Goal: Task Accomplishment & Management: Manage account settings

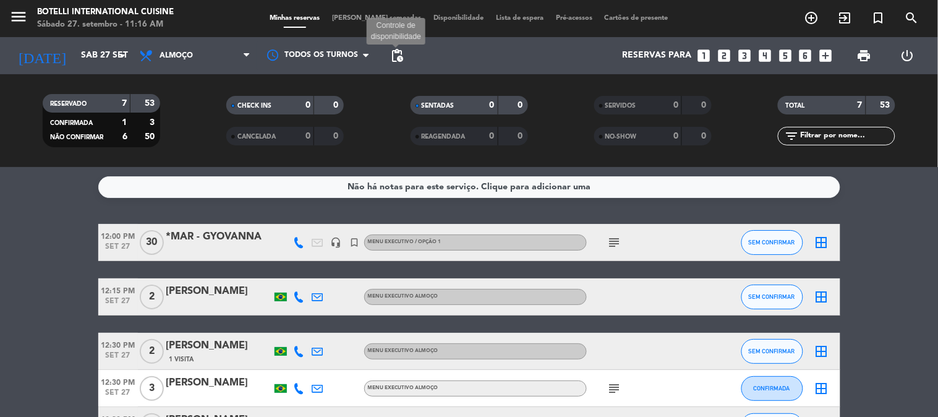
click at [398, 50] on span "pending_actions" at bounding box center [397, 55] width 15 height 15
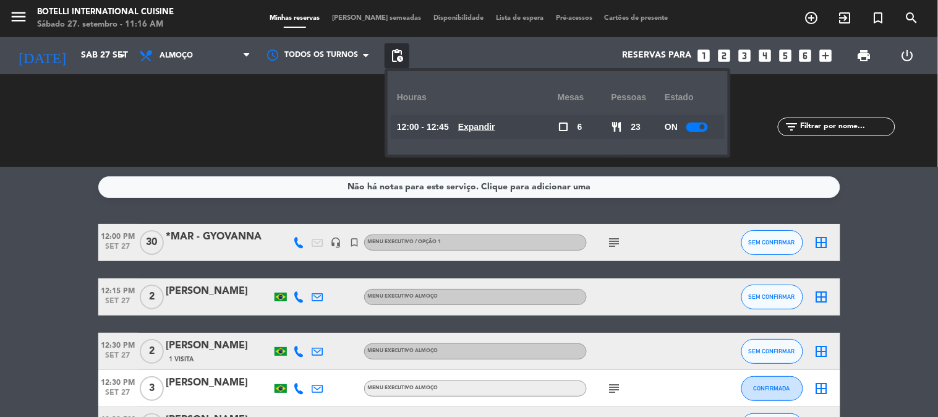
click at [700, 124] on div at bounding box center [698, 126] width 22 height 9
click at [611, 238] on icon "subject" at bounding box center [614, 242] width 15 height 15
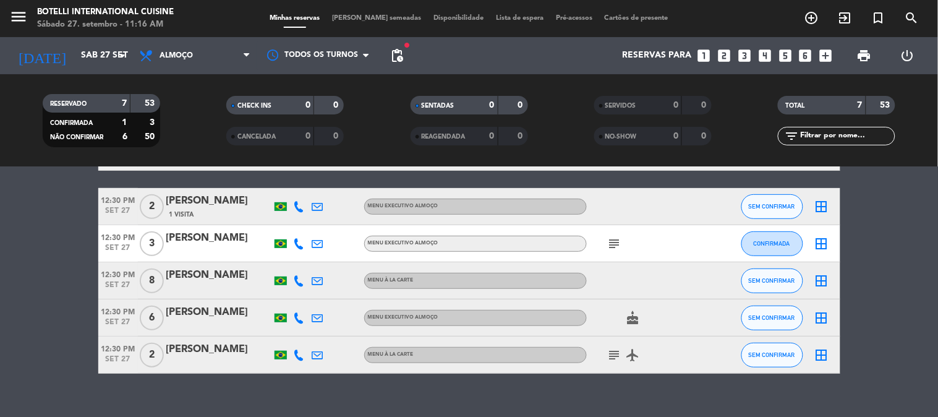
scroll to position [163, 0]
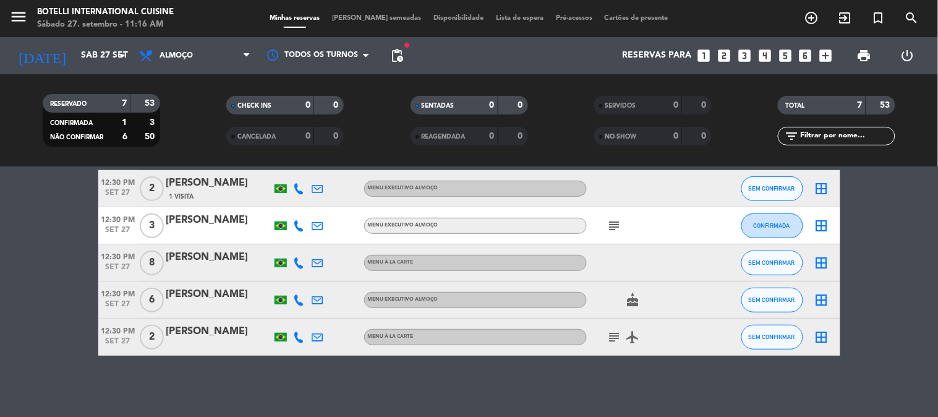
click at [615, 225] on icon "subject" at bounding box center [614, 225] width 15 height 15
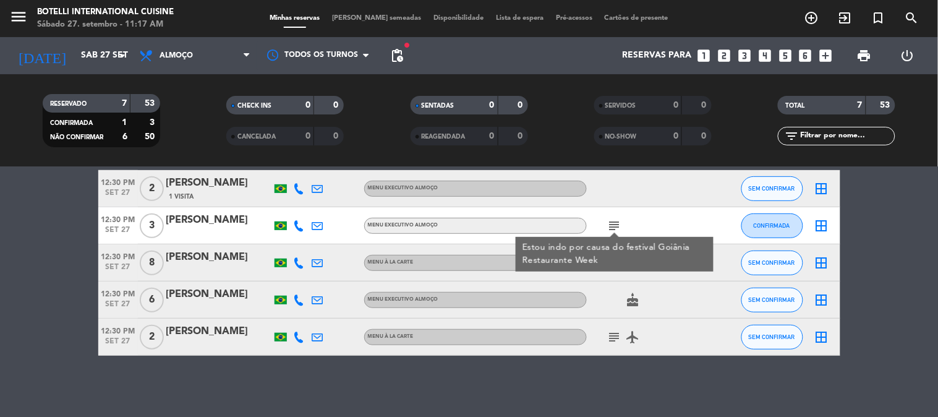
click at [614, 336] on icon "subject" at bounding box center [614, 337] width 15 height 15
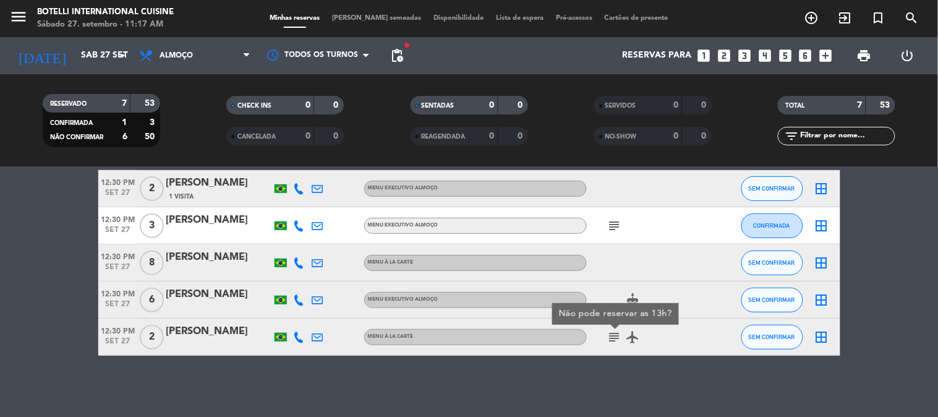
click at [614, 336] on icon "subject" at bounding box center [614, 337] width 15 height 15
click at [606, 210] on div "subject" at bounding box center [642, 225] width 111 height 36
click at [616, 225] on icon "subject" at bounding box center [614, 225] width 15 height 15
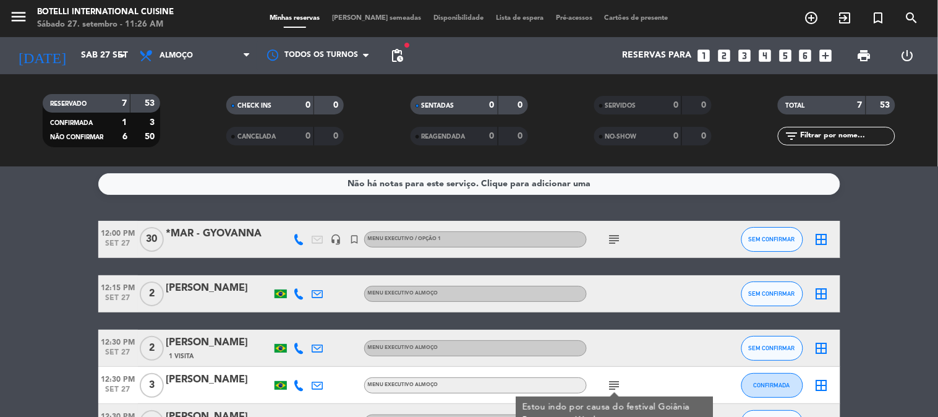
scroll to position [0, 0]
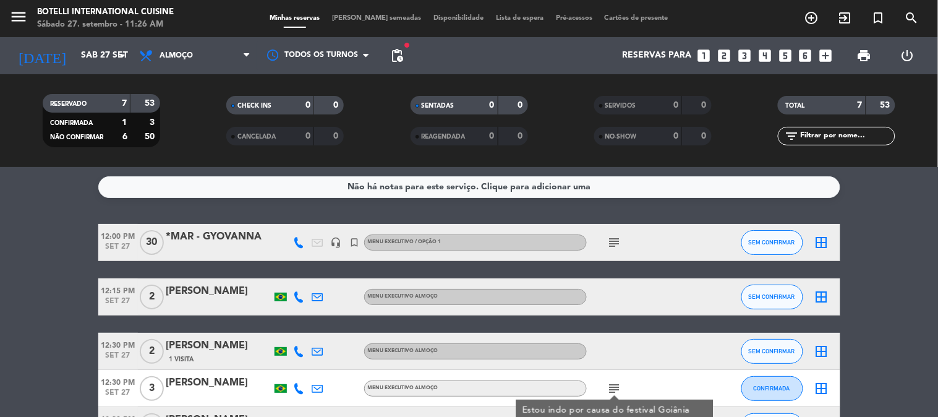
click at [618, 244] on icon "subject" at bounding box center [614, 242] width 15 height 15
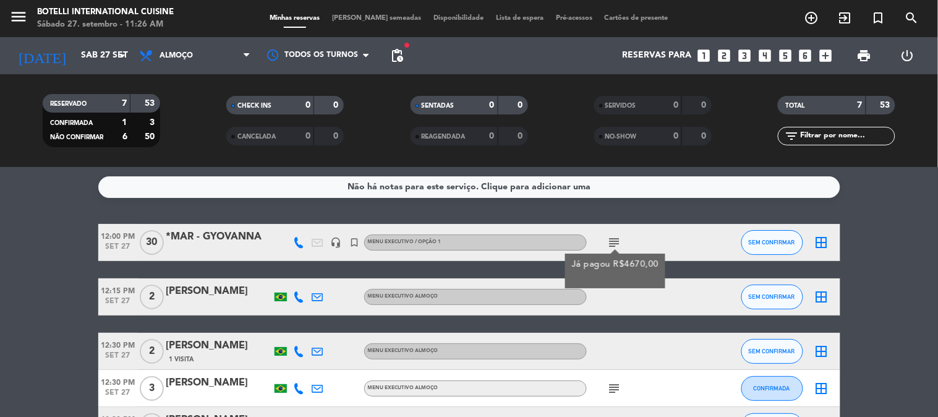
click at [688, 247] on div "subject Já pagou R$4670,00" at bounding box center [642, 242] width 111 height 36
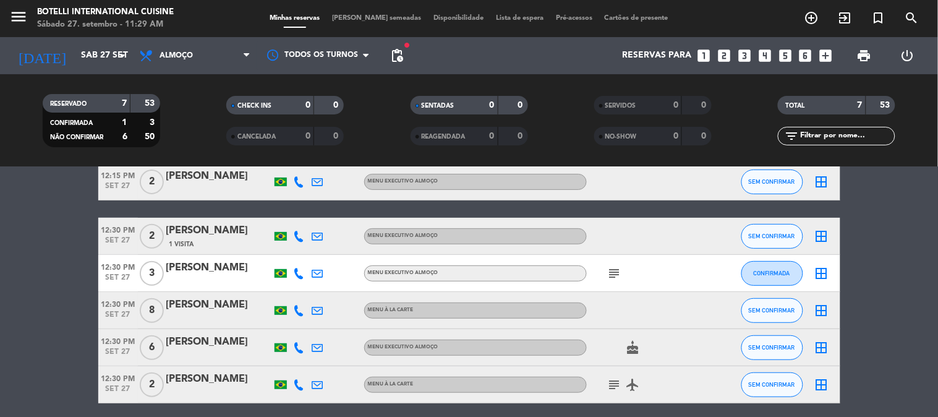
scroll to position [94, 0]
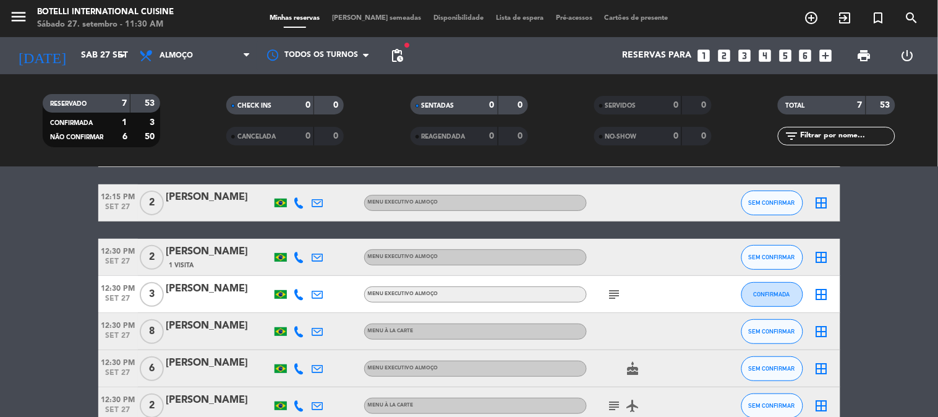
click at [636, 286] on div "subject" at bounding box center [642, 294] width 111 height 36
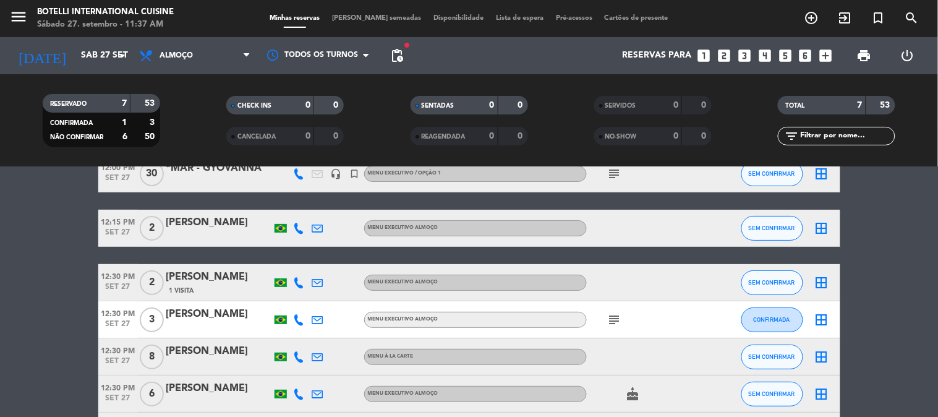
scroll to position [137, 0]
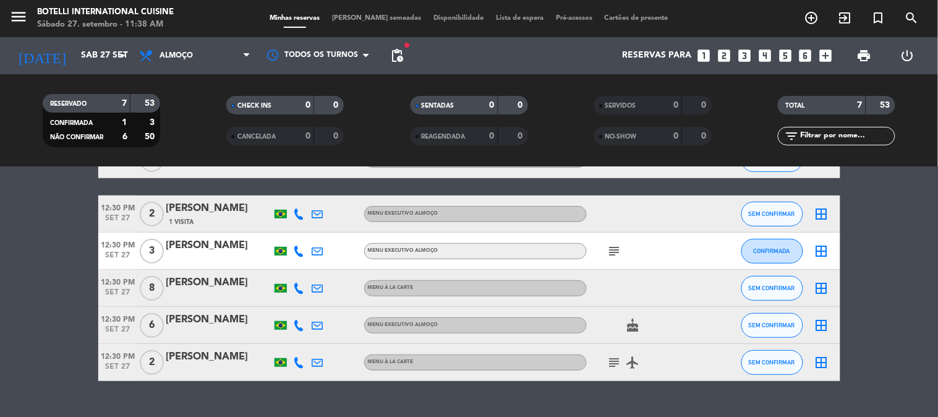
click at [615, 361] on icon "subject" at bounding box center [614, 362] width 15 height 15
click at [618, 244] on icon "subject" at bounding box center [614, 251] width 15 height 15
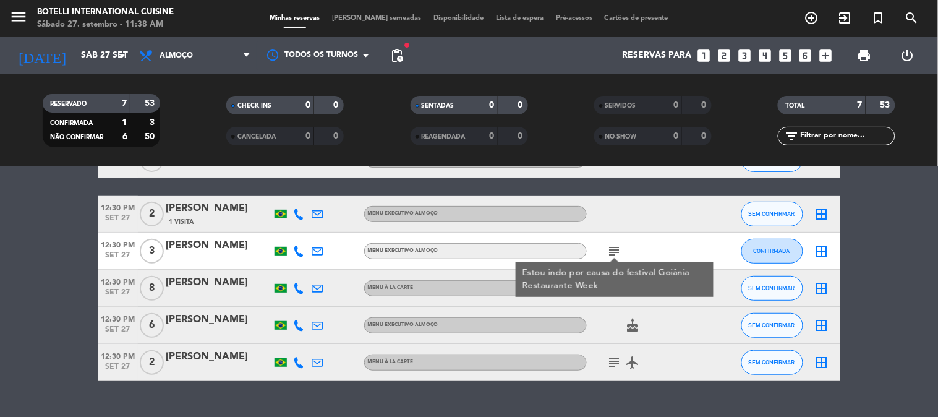
click at [618, 244] on icon "subject" at bounding box center [614, 251] width 15 height 15
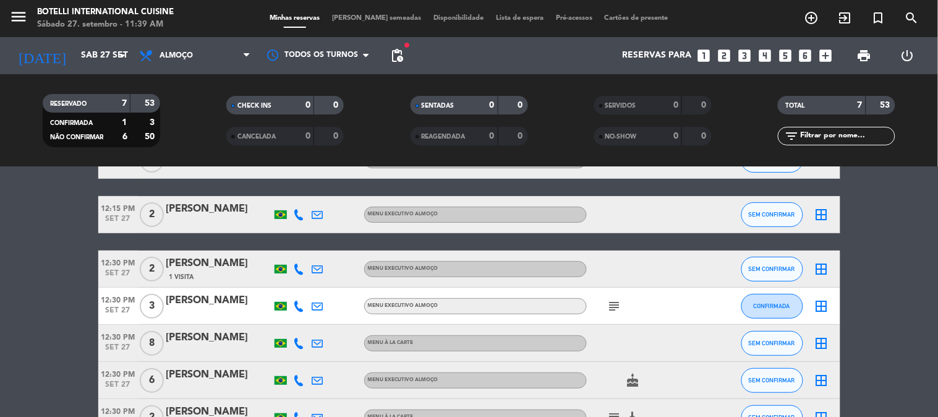
scroll to position [0, 0]
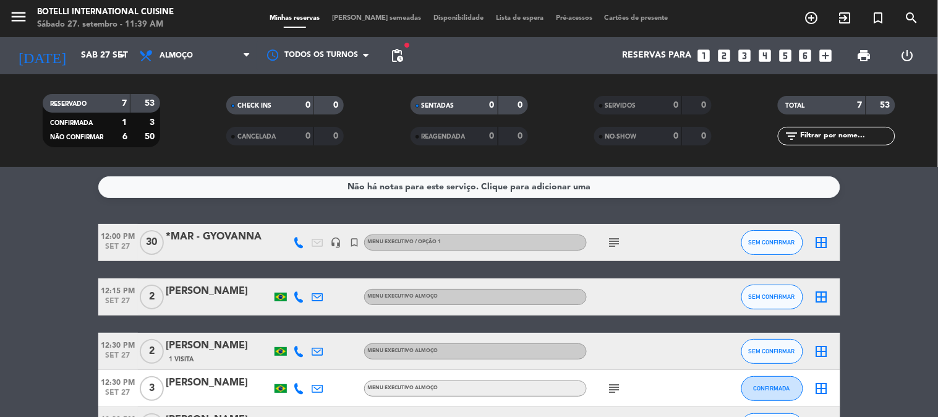
click at [618, 233] on div "subject" at bounding box center [642, 242] width 111 height 36
click at [613, 240] on icon "subject" at bounding box center [614, 242] width 15 height 15
click at [614, 242] on icon "subject" at bounding box center [614, 242] width 15 height 15
click at [656, 254] on div "subject" at bounding box center [642, 242] width 111 height 36
click at [75, 59] on input "Sáb 27 set" at bounding box center [134, 56] width 118 height 22
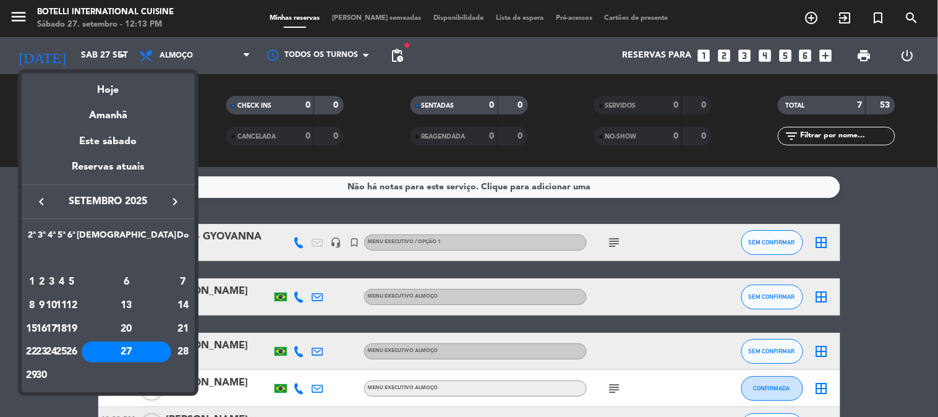
click at [174, 198] on icon "keyboard_arrow_right" at bounding box center [175, 201] width 15 height 15
click at [36, 304] on div "6" at bounding box center [31, 305] width 9 height 21
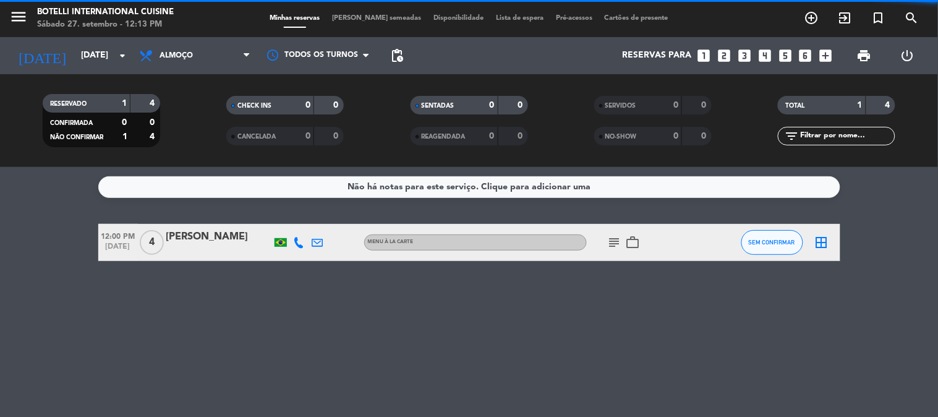
click at [184, 59] on span "Almoço" at bounding box center [176, 55] width 33 height 9
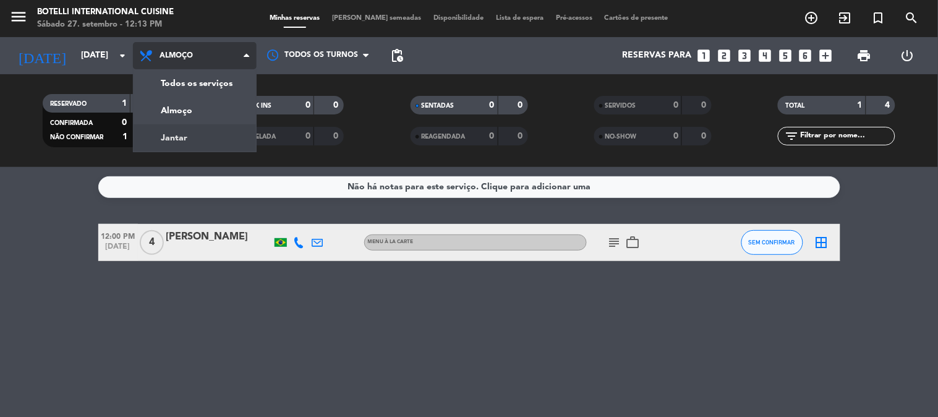
click at [172, 132] on div "menu Botelli International Cuisine Sábado 27. setembro - 12:13 PM Minhas reserv…" at bounding box center [469, 83] width 938 height 167
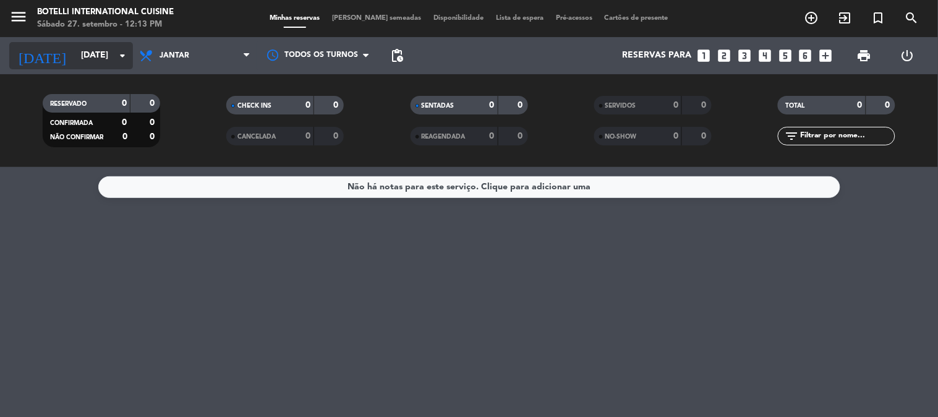
click at [75, 52] on input "[DATE]" at bounding box center [134, 56] width 118 height 22
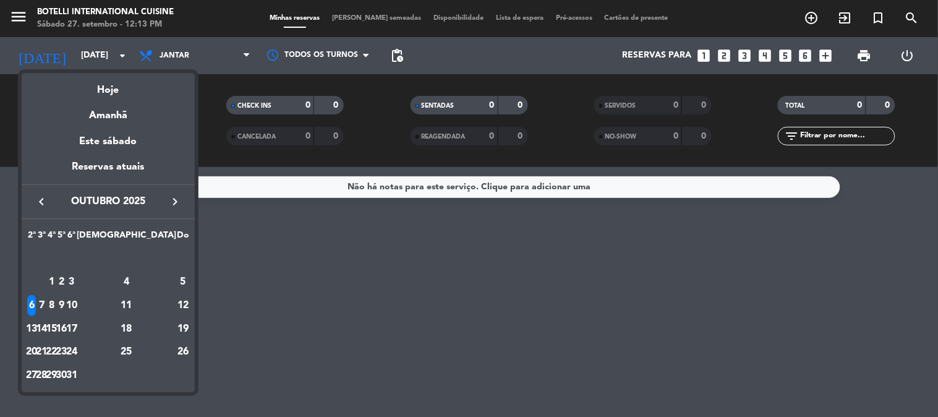
click at [186, 196] on div "keyboard_arrow_left [DATE] keyboard_arrow_right" at bounding box center [108, 201] width 173 height 35
click at [184, 197] on button "keyboard_arrow_right" at bounding box center [175, 202] width 22 height 16
click at [175, 203] on icon "keyboard_arrow_right" at bounding box center [175, 201] width 15 height 15
click at [42, 198] on icon "keyboard_arrow_left" at bounding box center [41, 201] width 15 height 15
click at [36, 282] on div "3" at bounding box center [31, 282] width 9 height 21
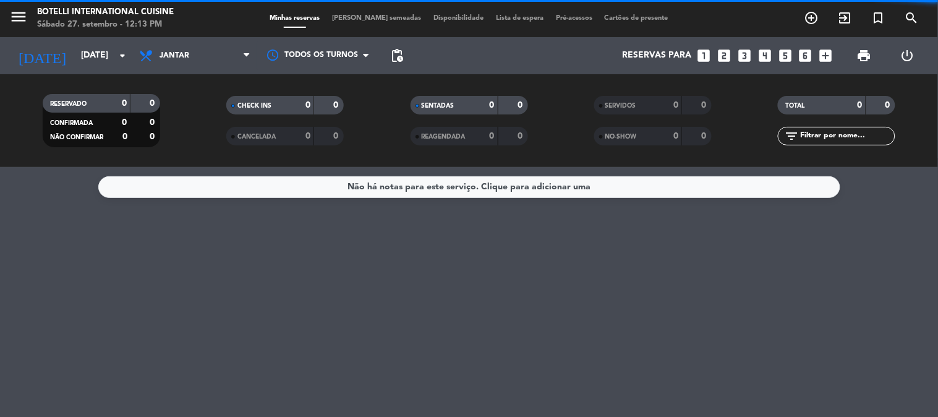
click at [177, 54] on span "Jantar" at bounding box center [175, 55] width 30 height 9
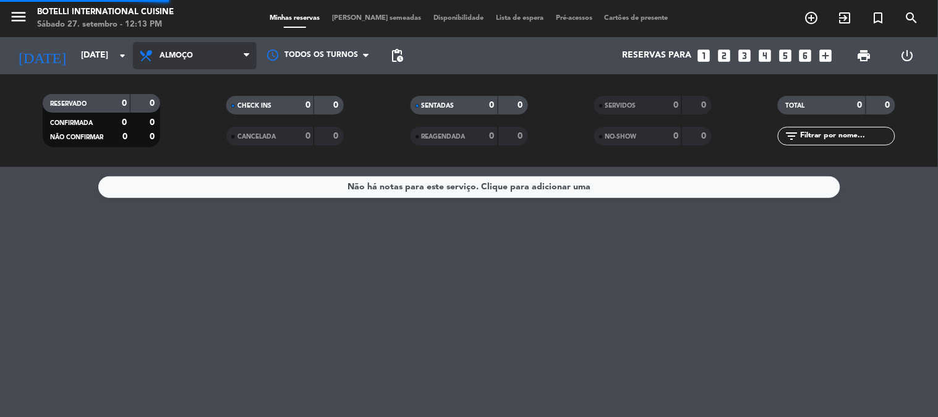
click at [187, 107] on div "menu Botelli International Cuisine Sábado 27. setembro - 12:13 PM Minhas reserv…" at bounding box center [469, 83] width 938 height 167
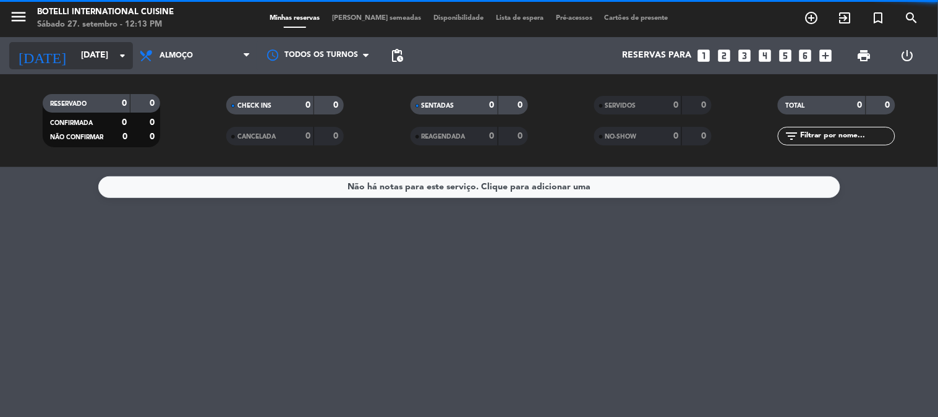
click at [75, 60] on input "[DATE]" at bounding box center [134, 56] width 118 height 22
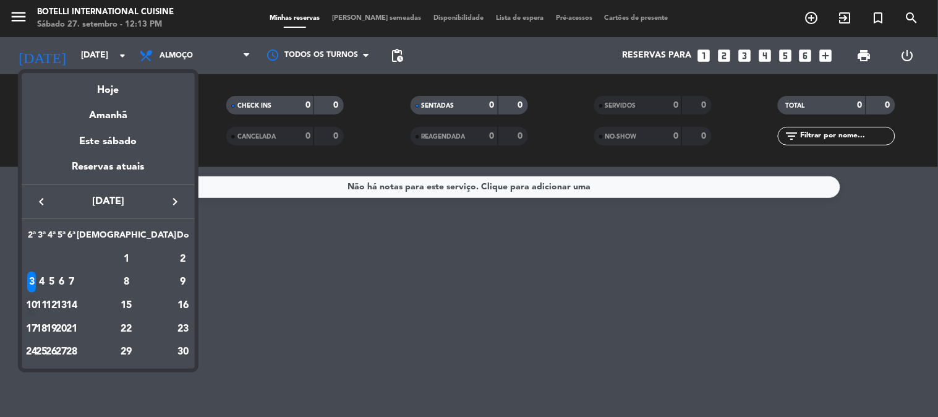
click at [36, 311] on div "10" at bounding box center [31, 305] width 9 height 21
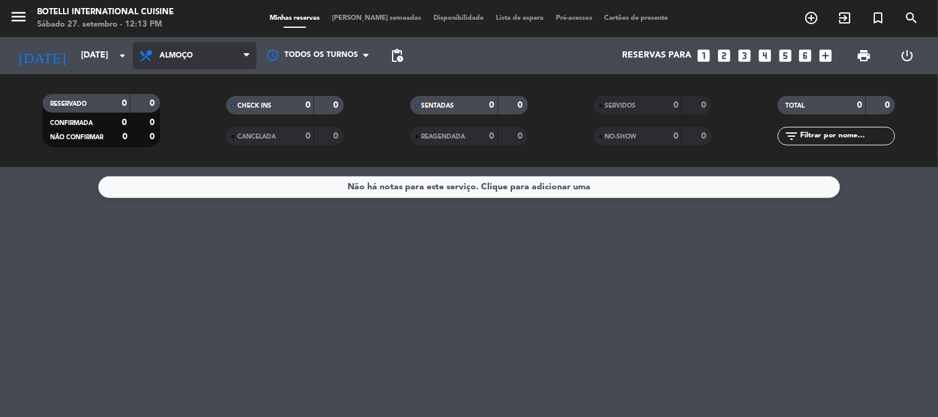
click at [155, 46] on span "Almoço" at bounding box center [195, 55] width 124 height 27
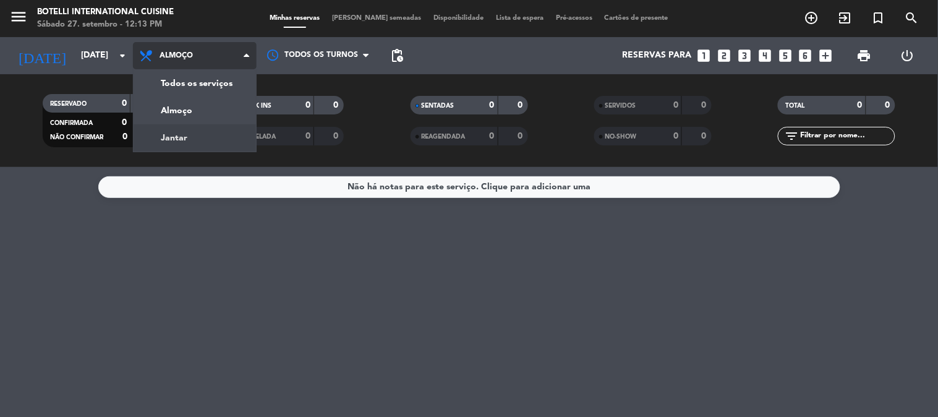
click at [169, 133] on div "menu Botelli International Cuisine Sábado 27. setembro - 12:13 PM Minhas reserv…" at bounding box center [469, 83] width 938 height 167
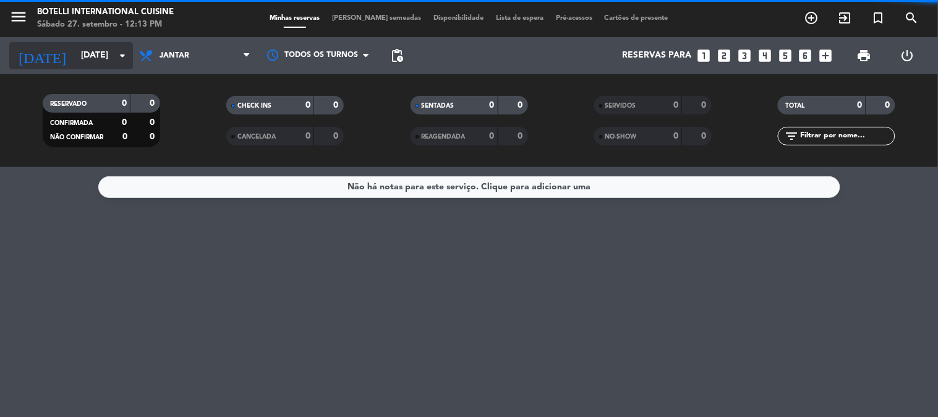
click at [83, 54] on input "[DATE]" at bounding box center [134, 56] width 118 height 22
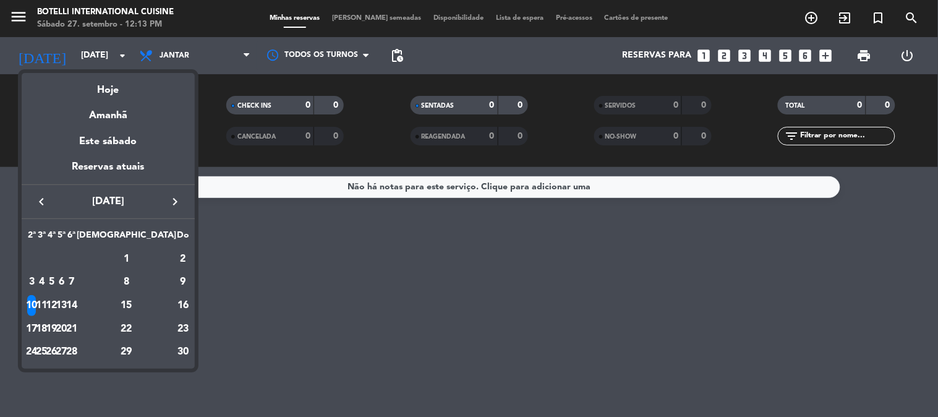
click at [36, 328] on div "17" at bounding box center [31, 329] width 9 height 21
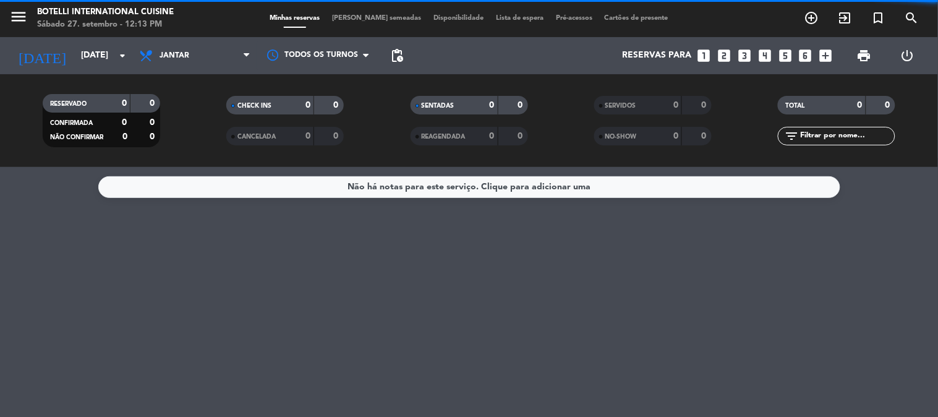
click at [195, 54] on span "Jantar" at bounding box center [195, 55] width 124 height 27
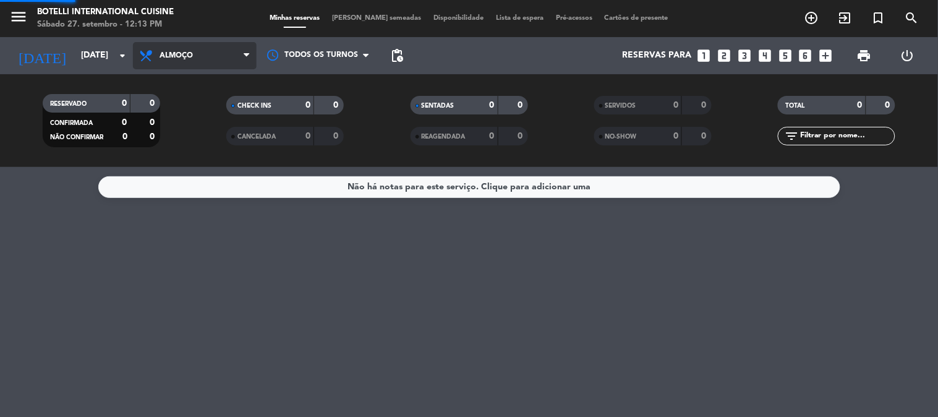
click at [184, 111] on div "menu Botelli International Cuisine Sábado 27. setembro - 12:13 PM Minhas reserv…" at bounding box center [469, 83] width 938 height 167
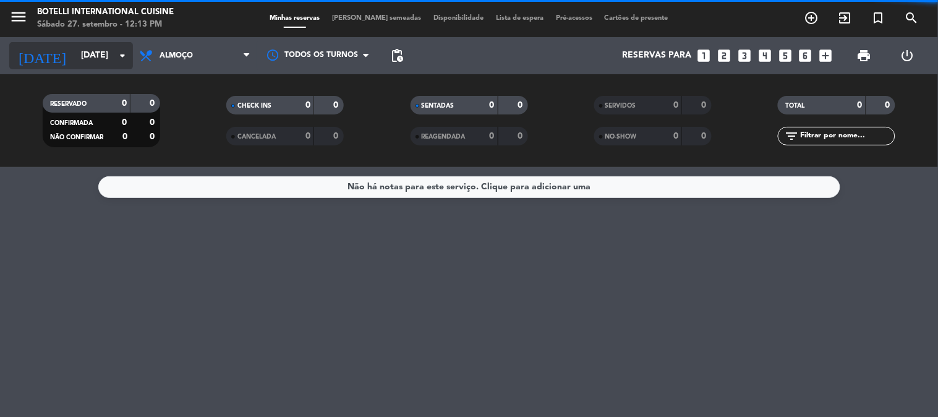
click at [75, 51] on input "[DATE]" at bounding box center [134, 56] width 118 height 22
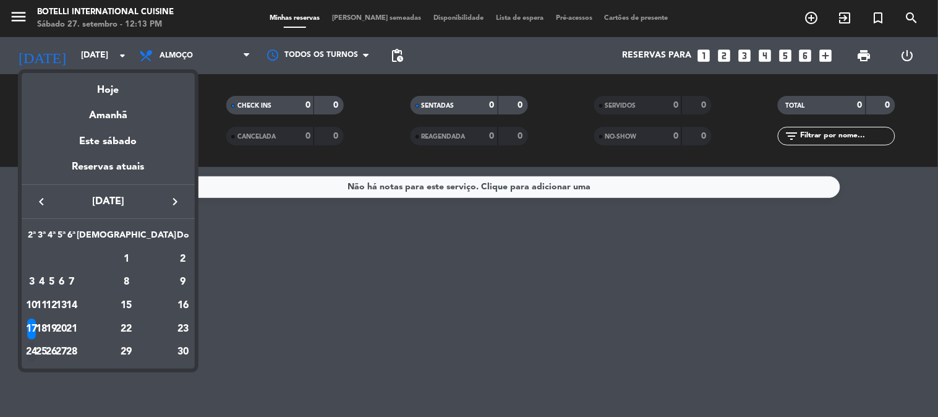
click at [36, 354] on div "24" at bounding box center [31, 351] width 9 height 21
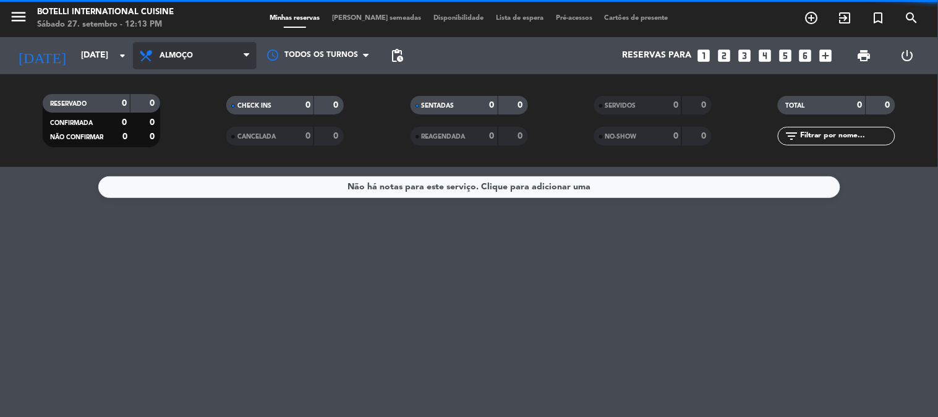
click at [212, 51] on span "Almoço" at bounding box center [195, 55] width 124 height 27
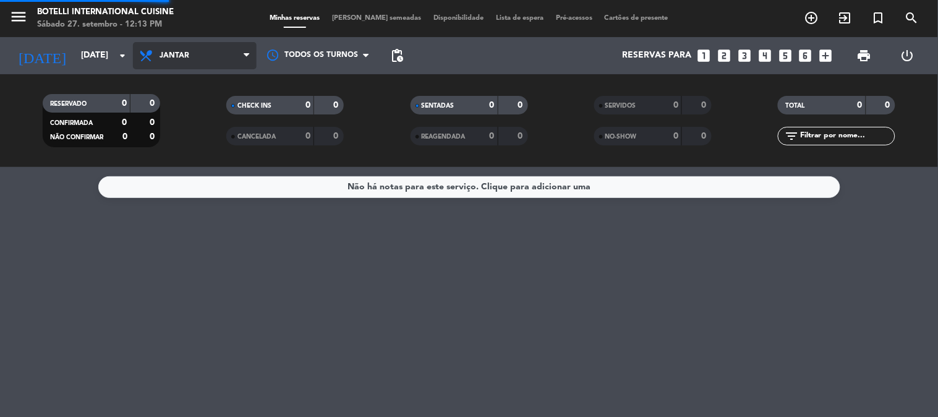
click at [182, 137] on div "menu Botelli International Cuisine Sábado 27. setembro - 12:13 PM Minhas reserv…" at bounding box center [469, 83] width 938 height 167
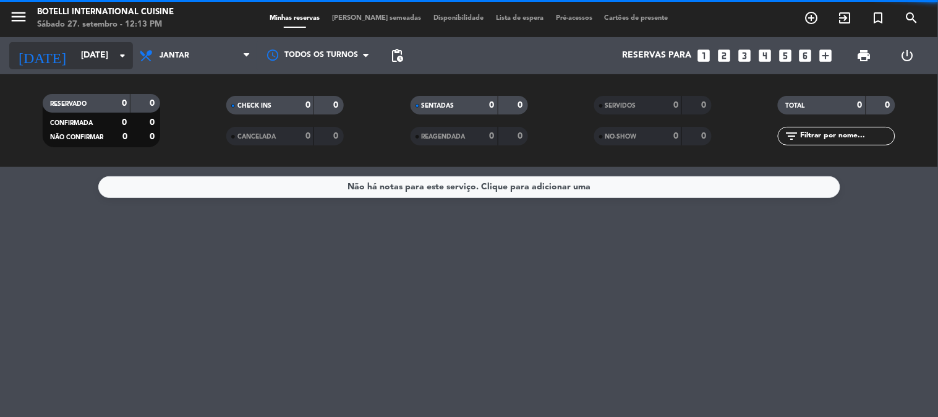
click at [98, 64] on input "[DATE]" at bounding box center [134, 56] width 118 height 22
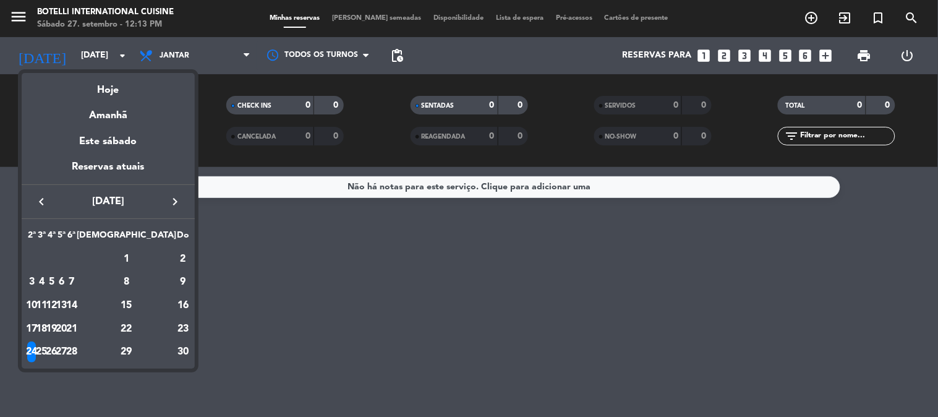
click at [176, 199] on icon "keyboard_arrow_right" at bounding box center [175, 201] width 15 height 15
click at [36, 286] on div "1" at bounding box center [31, 282] width 9 height 21
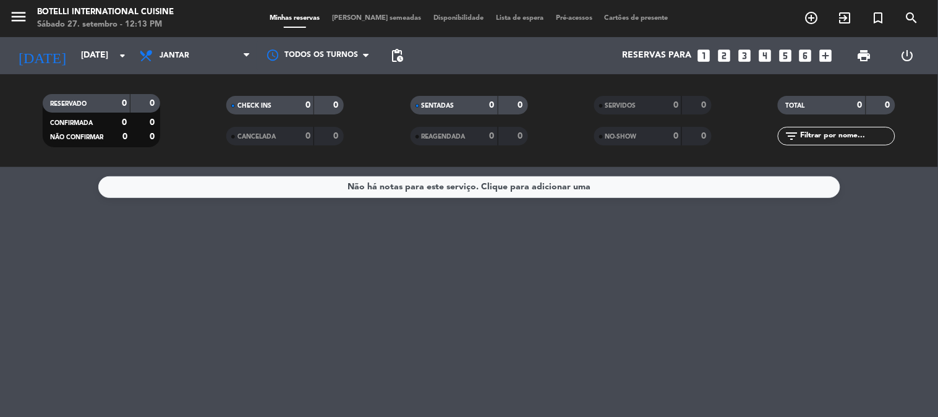
click at [215, 56] on span "Jantar" at bounding box center [195, 55] width 124 height 27
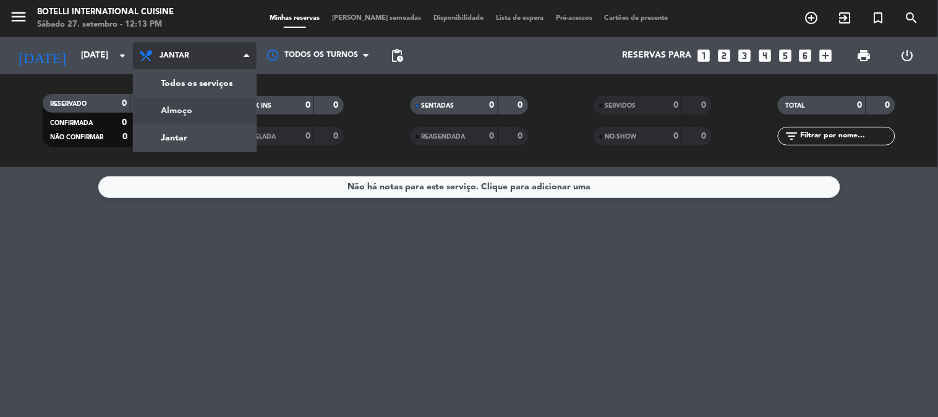
click at [199, 115] on div "menu Botelli International Cuisine Sábado 27. setembro - 12:13 PM Minhas reserv…" at bounding box center [469, 83] width 938 height 167
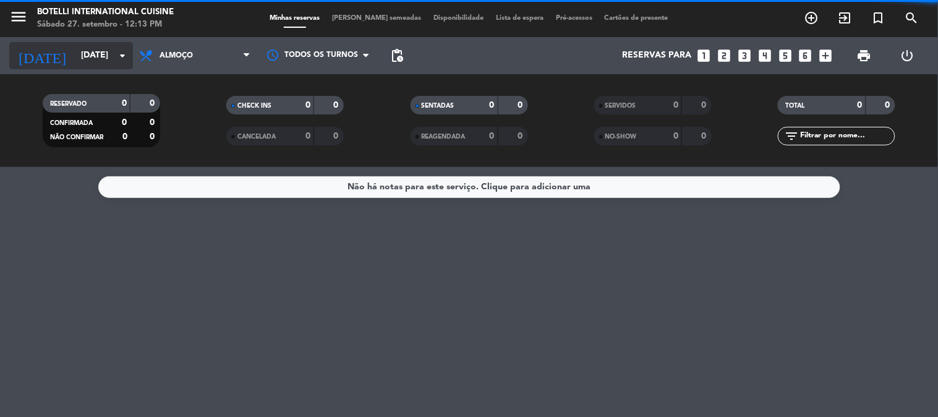
click at [75, 60] on input "[DATE]" at bounding box center [134, 56] width 118 height 22
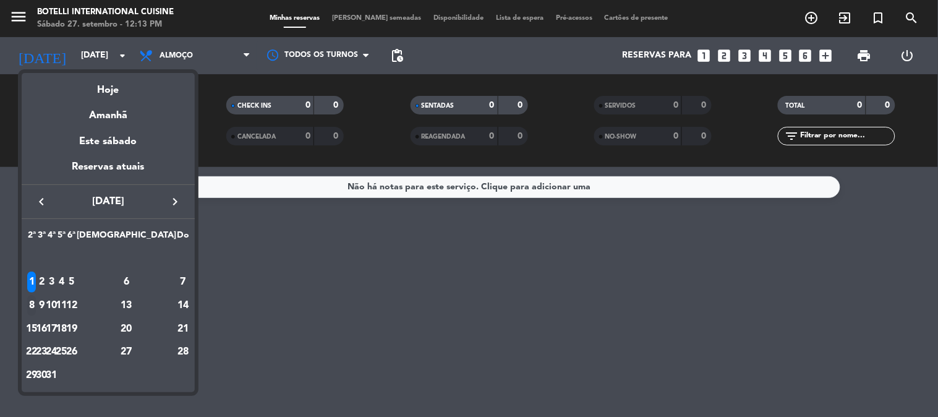
click at [34, 305] on div "8" at bounding box center [31, 305] width 9 height 21
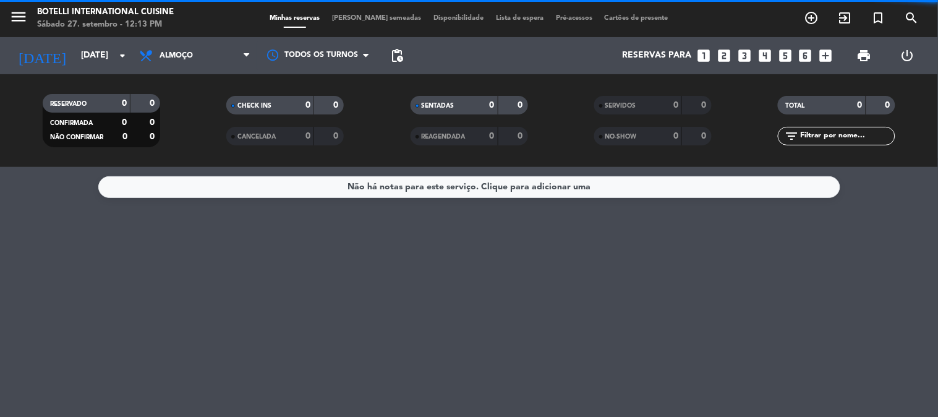
click at [195, 54] on span "Almoço" at bounding box center [195, 55] width 124 height 27
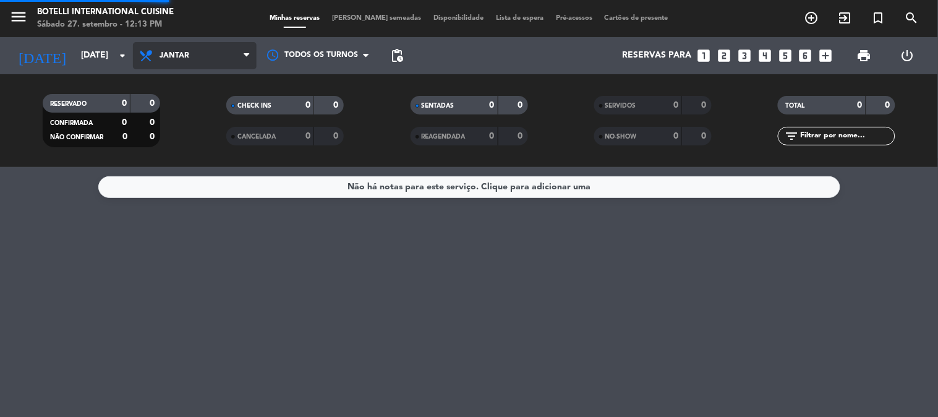
click at [192, 134] on div "menu Botelli International Cuisine Sábado 27. setembro - 12:13 PM Minhas reserv…" at bounding box center [469, 83] width 938 height 167
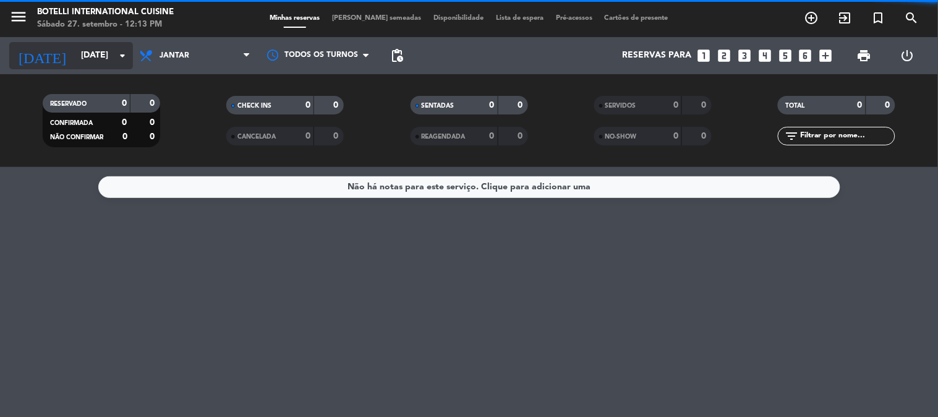
click at [85, 58] on input "[DATE]" at bounding box center [134, 56] width 118 height 22
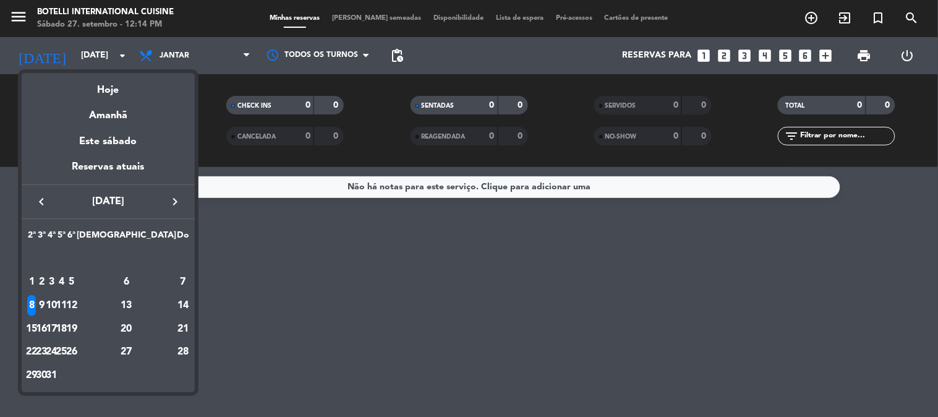
drag, startPoint x: 357, startPoint y: 247, endPoint x: 199, endPoint y: 103, distance: 214.1
click at [351, 244] on div at bounding box center [469, 208] width 938 height 417
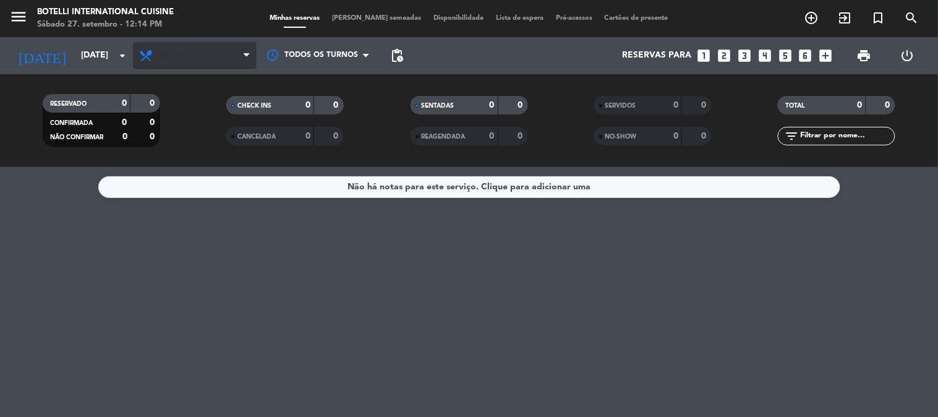
click at [187, 54] on span "Jantar" at bounding box center [175, 55] width 30 height 9
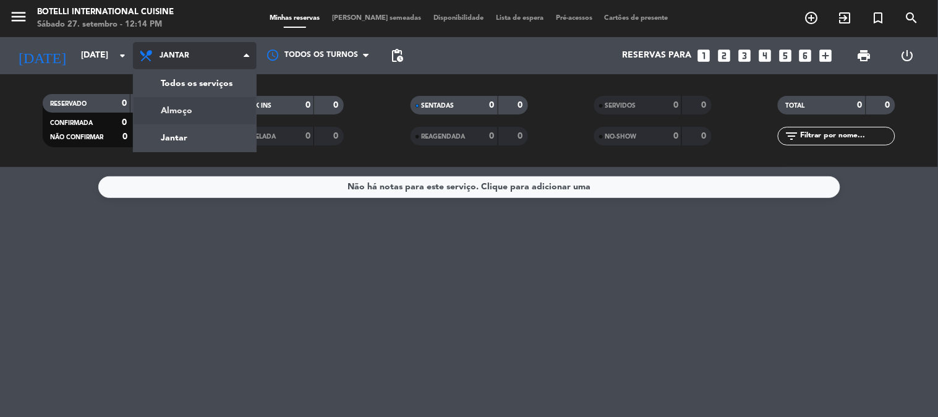
click at [199, 106] on div "menu Botelli International Cuisine Sábado 27. setembro - 12:14 PM Minhas reserv…" at bounding box center [469, 83] width 938 height 167
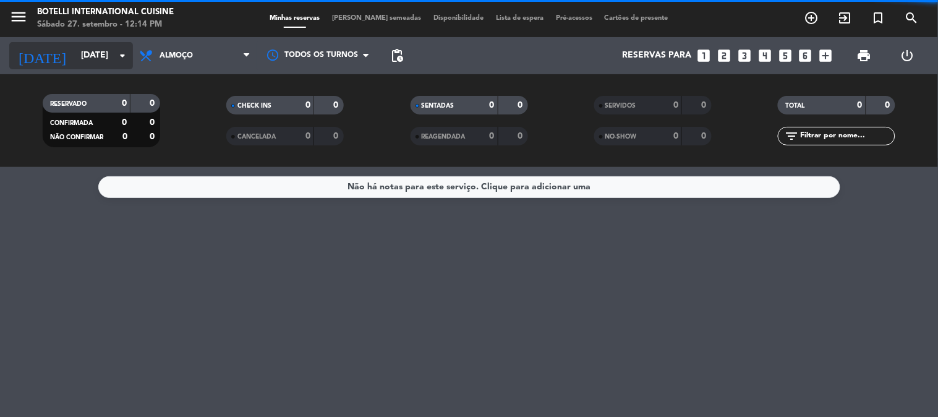
click at [82, 56] on input "[DATE]" at bounding box center [134, 56] width 118 height 22
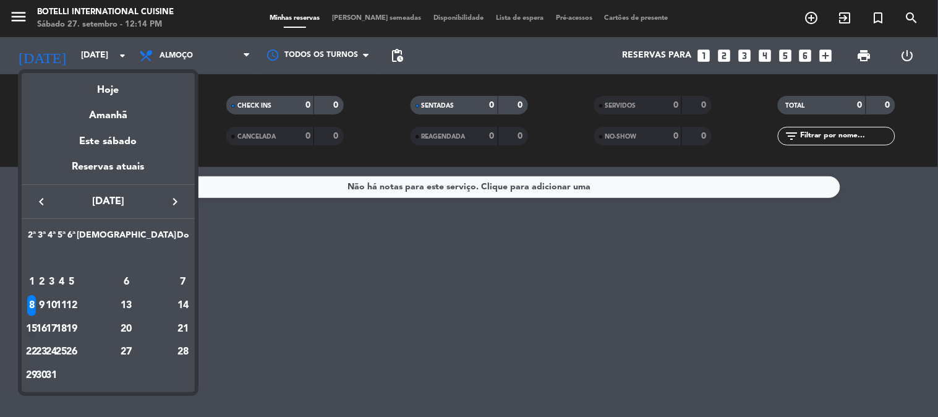
click at [34, 330] on div "15" at bounding box center [31, 329] width 9 height 21
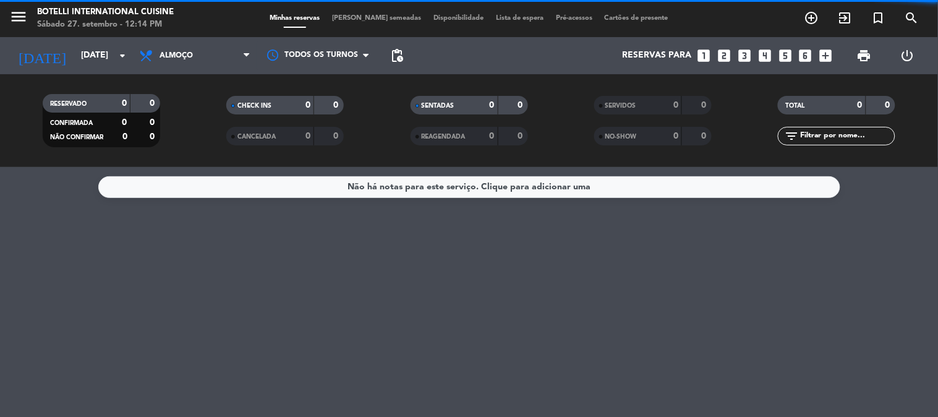
click at [181, 57] on span "Almoço" at bounding box center [176, 55] width 33 height 9
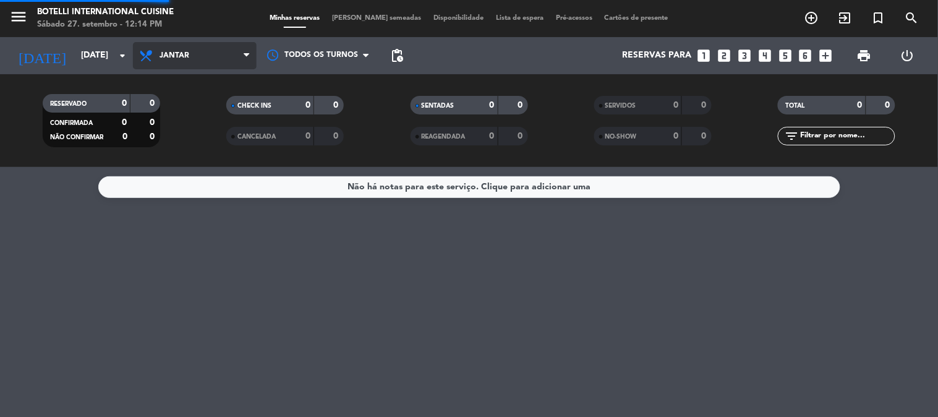
click at [203, 142] on div "menu Botelli International Cuisine Sábado 27. setembro - 12:14 PM Minhas reserv…" at bounding box center [469, 83] width 938 height 167
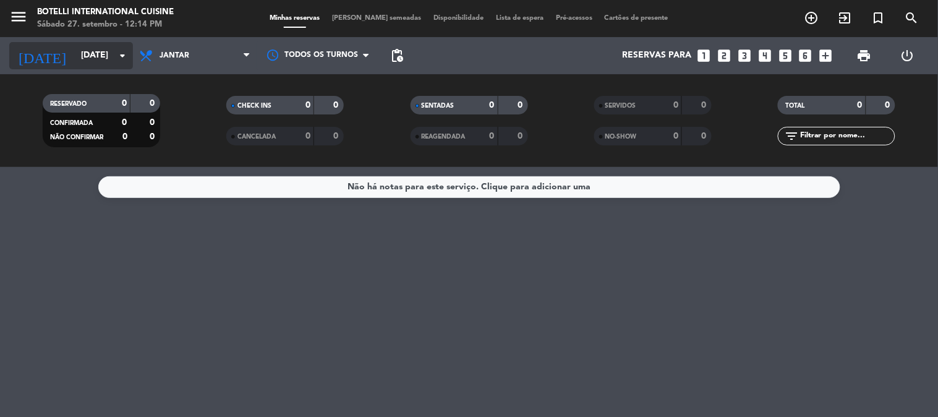
click at [97, 62] on input "[DATE]" at bounding box center [134, 56] width 118 height 22
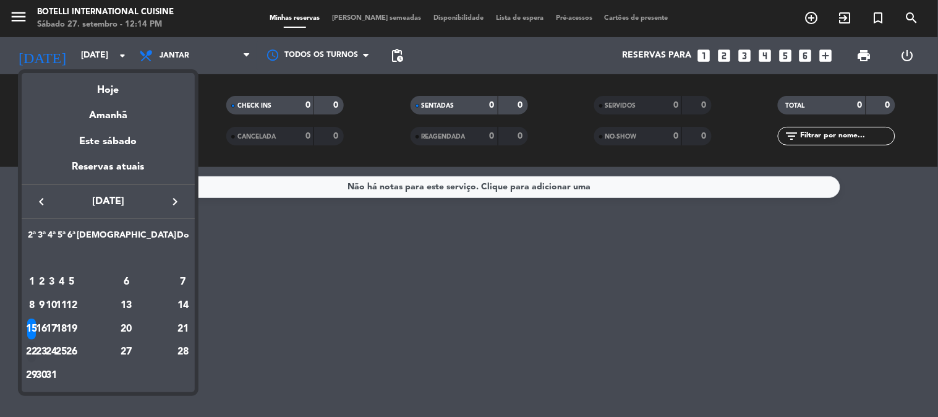
click at [36, 351] on div "22" at bounding box center [31, 351] width 9 height 21
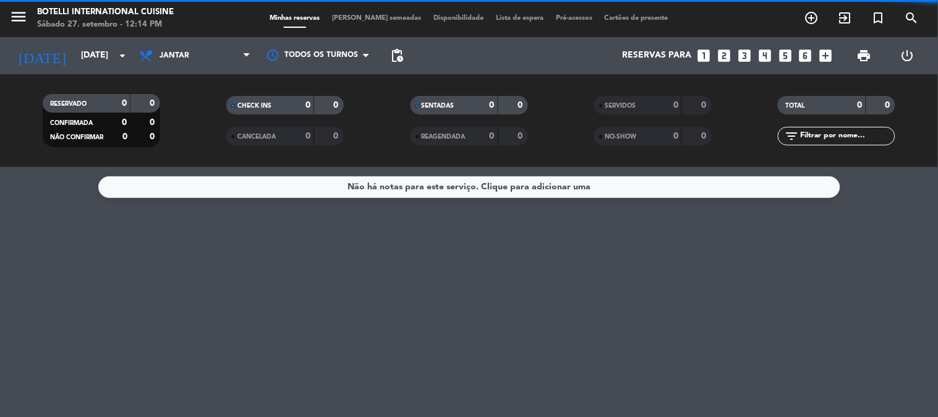
click at [206, 62] on span "Jantar" at bounding box center [195, 55] width 124 height 27
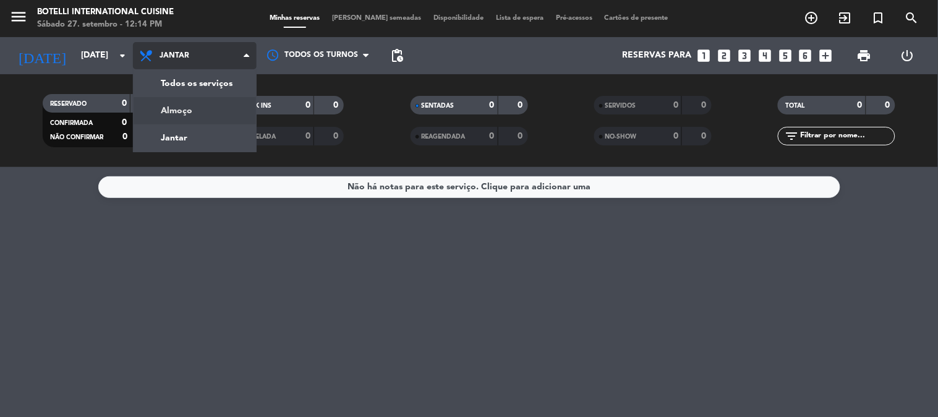
click at [183, 114] on div "menu Botelli International Cuisine Sábado 27. setembro - 12:14 PM Minhas reserv…" at bounding box center [469, 83] width 938 height 167
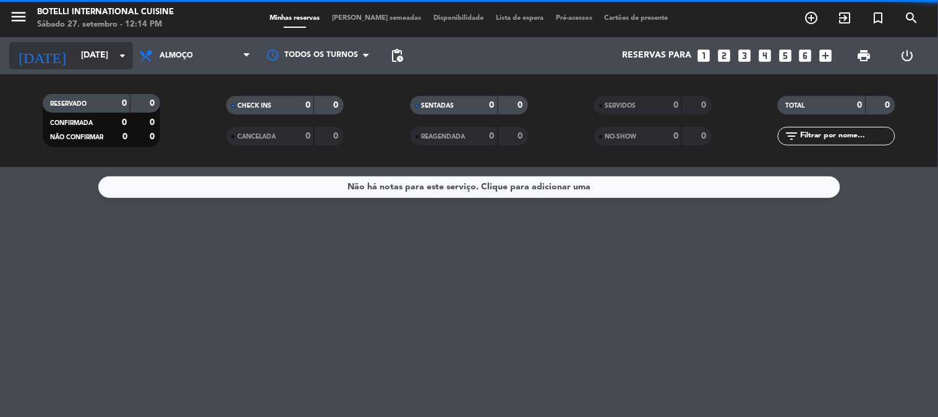
click at [85, 61] on input "[DATE]" at bounding box center [134, 56] width 118 height 22
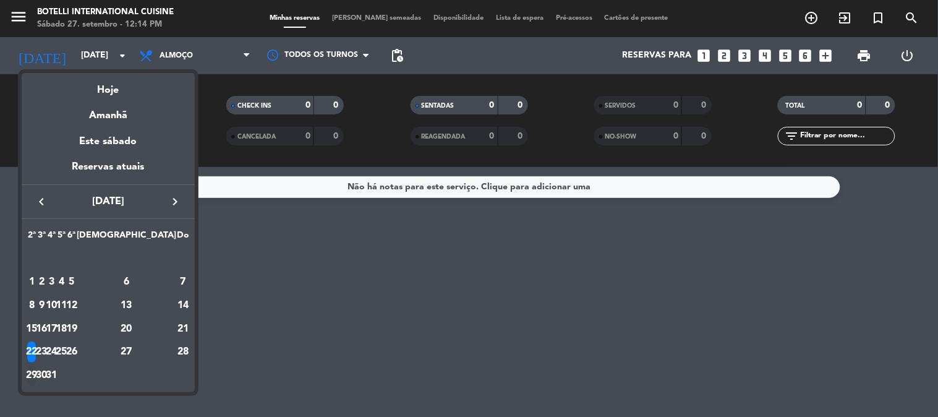
click at [32, 374] on div "29" at bounding box center [31, 375] width 9 height 21
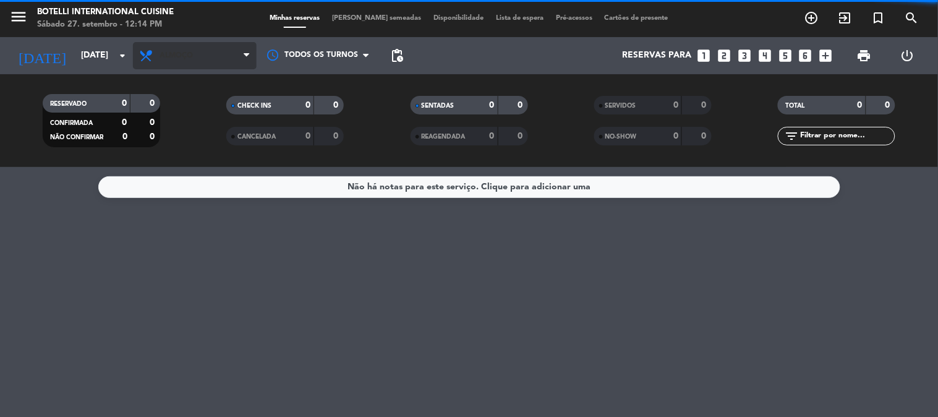
click at [187, 54] on span "Almoço" at bounding box center [176, 55] width 33 height 9
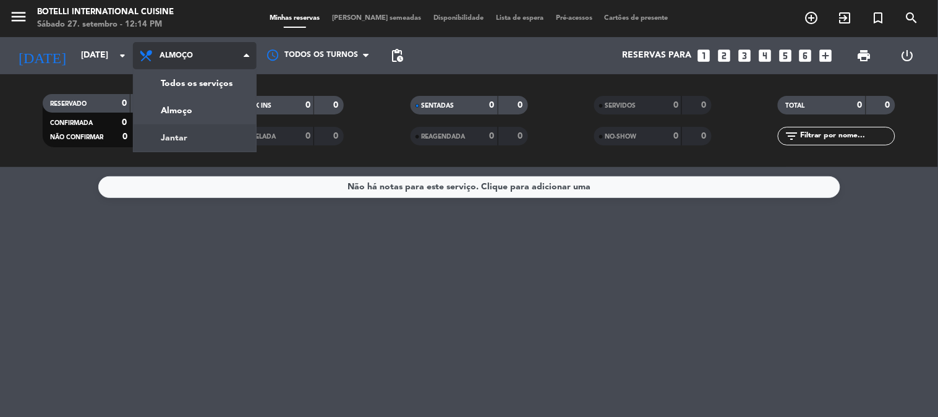
click at [186, 137] on div "menu Botelli International Cuisine Sábado 27. setembro - 12:14 PM Minhas reserv…" at bounding box center [469, 83] width 938 height 167
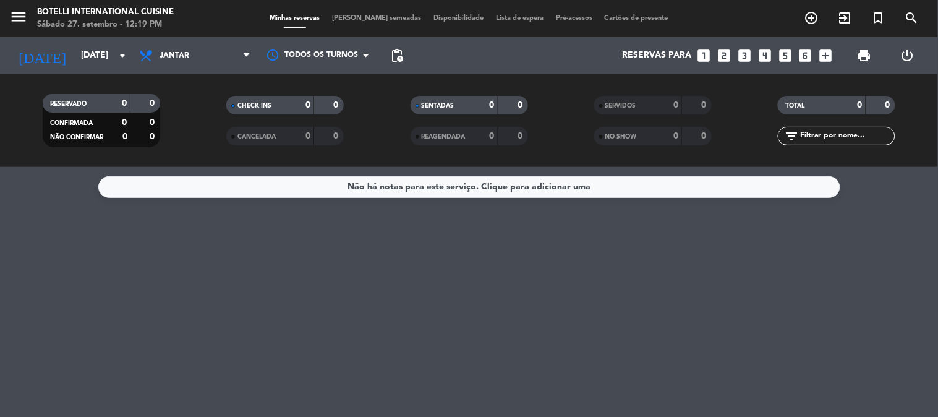
click at [71, 260] on div "Não há notas para este serviço. Clique para adicionar uma" at bounding box center [469, 292] width 938 height 250
click at [88, 62] on input "[DATE]" at bounding box center [134, 56] width 118 height 22
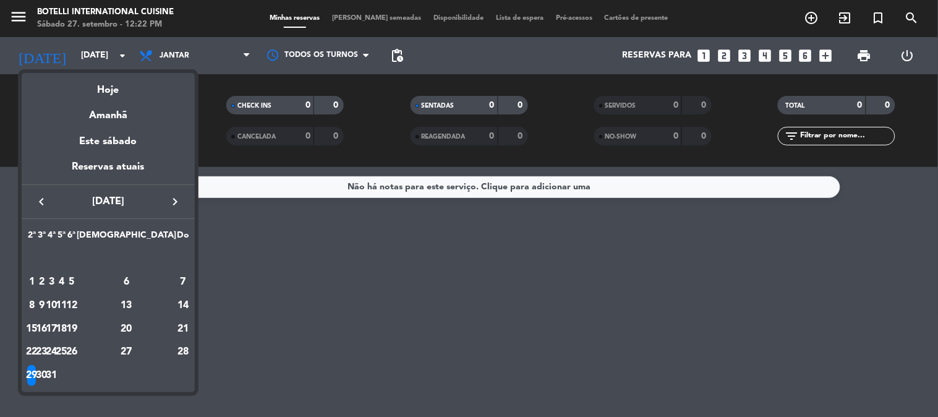
click at [36, 372] on div "29" at bounding box center [31, 375] width 9 height 21
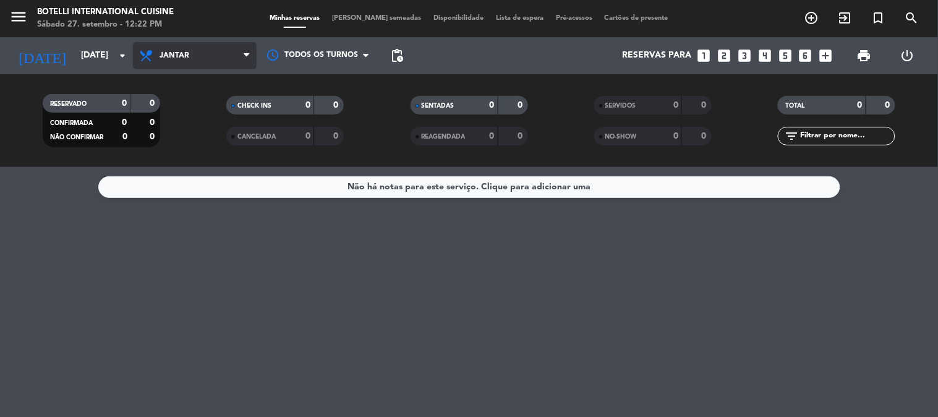
click at [172, 53] on span "Jantar" at bounding box center [175, 55] width 30 height 9
click at [186, 111] on div "menu Botelli International Cuisine Sábado 27. setembro - 12:22 PM Minhas reserv…" at bounding box center [469, 83] width 938 height 167
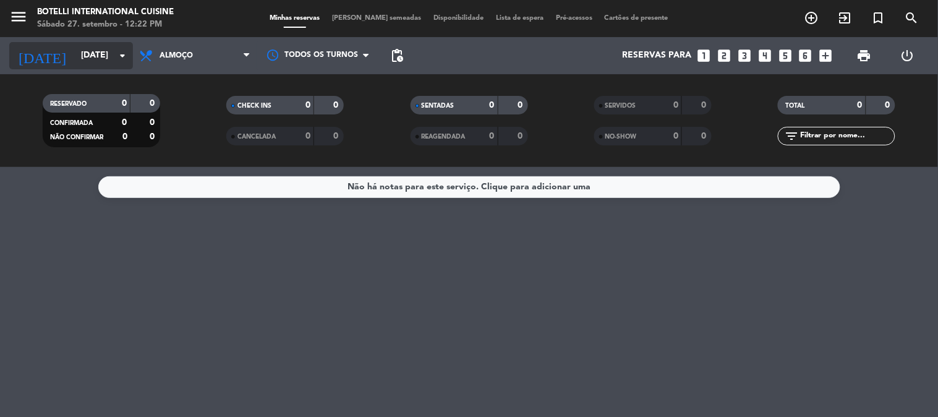
click at [75, 57] on input "[DATE]" at bounding box center [134, 56] width 118 height 22
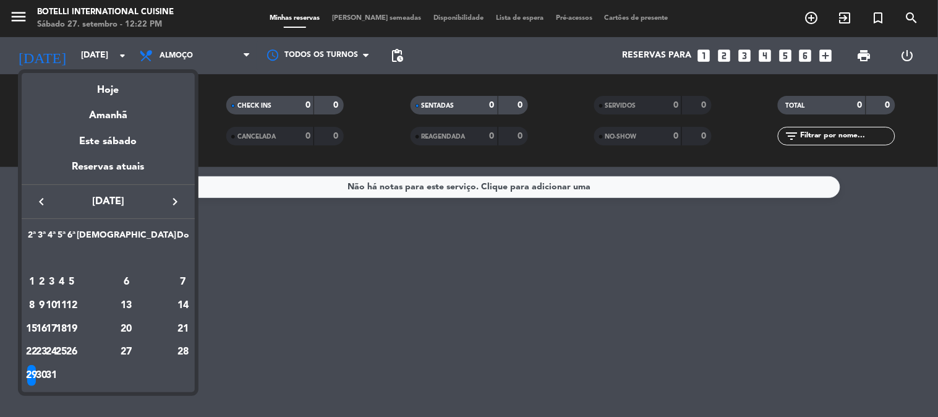
click at [42, 199] on icon "keyboard_arrow_left" at bounding box center [41, 201] width 15 height 15
click at [156, 343] on div "27" at bounding box center [127, 351] width 90 height 21
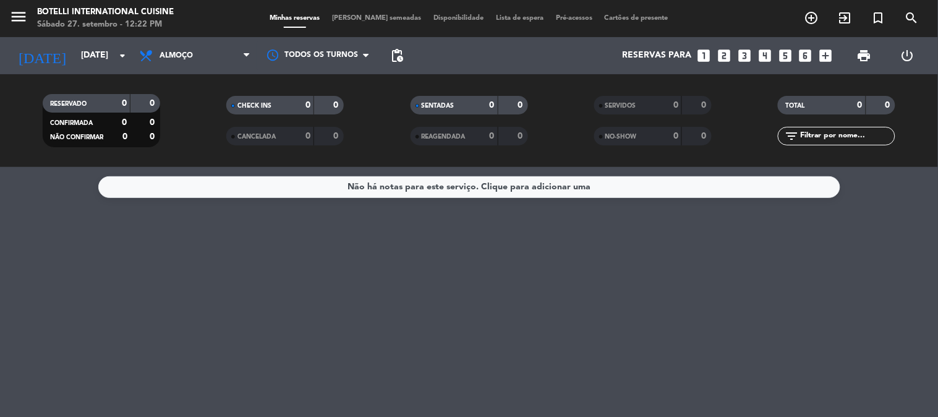
type input "Sáb 27 set"
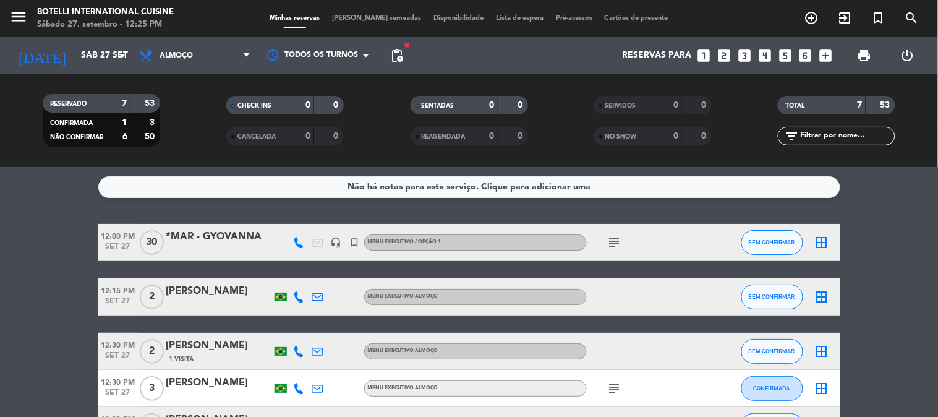
click at [618, 241] on icon "subject" at bounding box center [614, 242] width 15 height 15
